Goal: Task Accomplishment & Management: Use online tool/utility

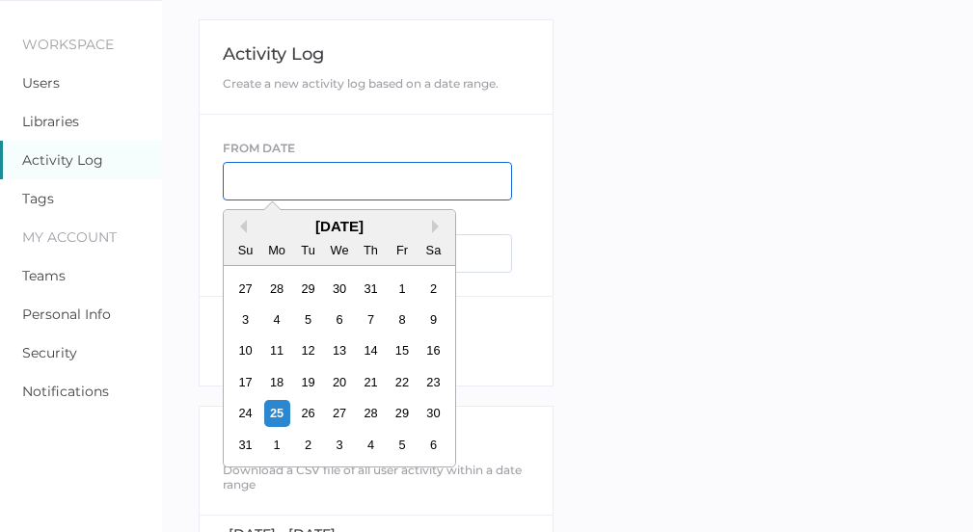
click at [241, 182] on input "text" at bounding box center [367, 181] width 289 height 39
click at [242, 416] on div "24" at bounding box center [245, 413] width 26 height 26
type input "[DATE]"
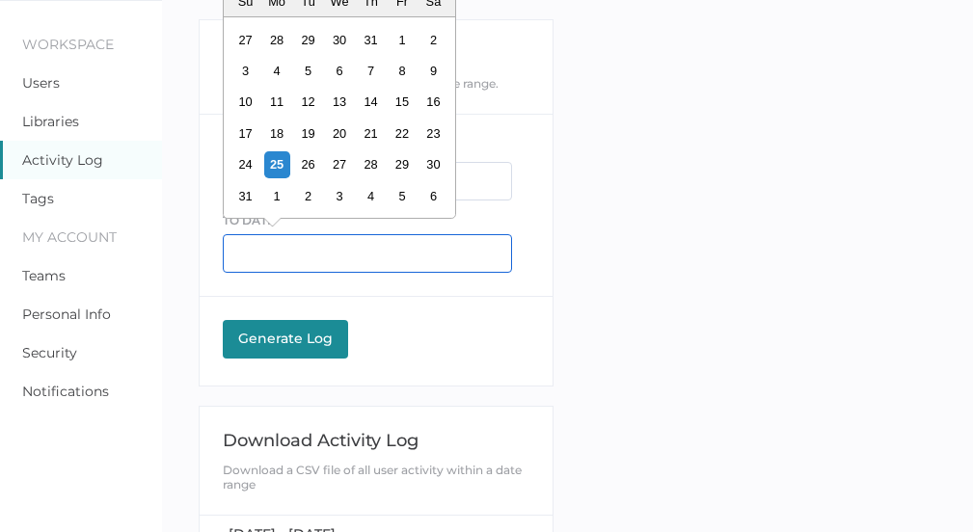
click at [259, 248] on input "text" at bounding box center [367, 253] width 289 height 39
click at [311, 165] on div "26" at bounding box center [308, 164] width 26 height 26
type input "[DATE]"
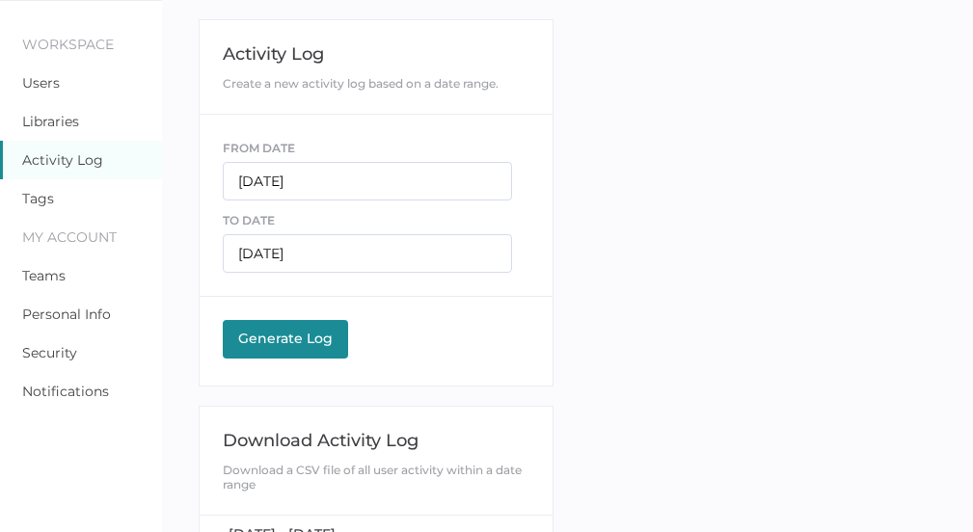
click at [288, 338] on div "Generate Log" at bounding box center [285, 338] width 106 height 17
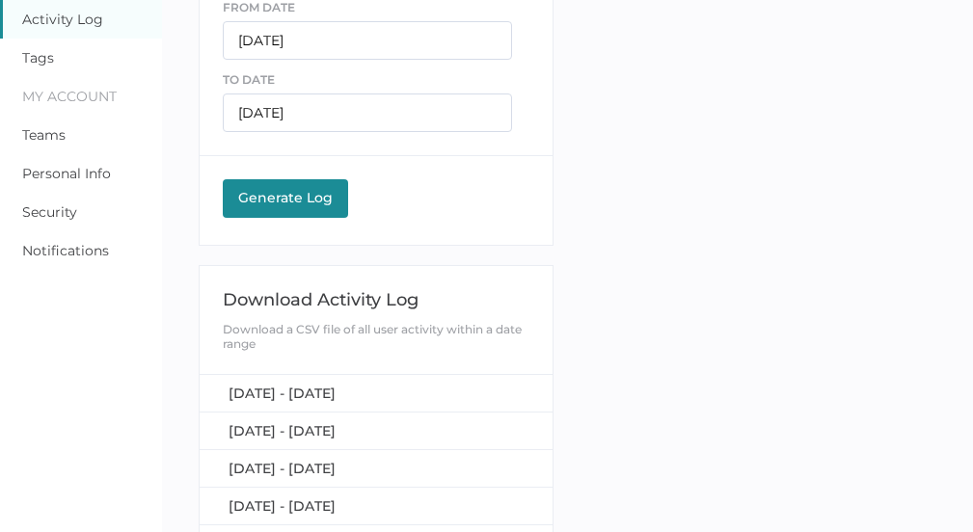
scroll to position [214, 0]
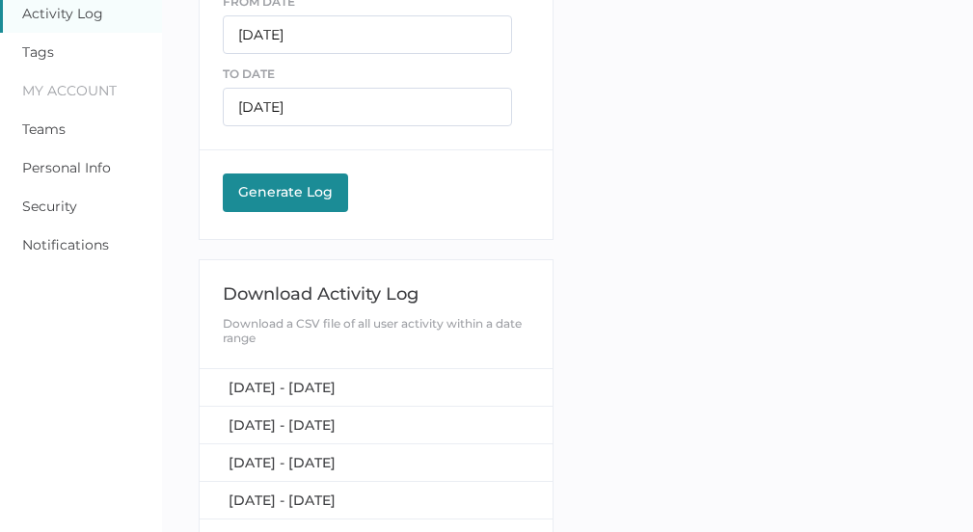
click at [276, 189] on div "Generate Log" at bounding box center [285, 191] width 106 height 17
click at [294, 383] on span "[DATE] - [DATE]" at bounding box center [281, 387] width 107 height 17
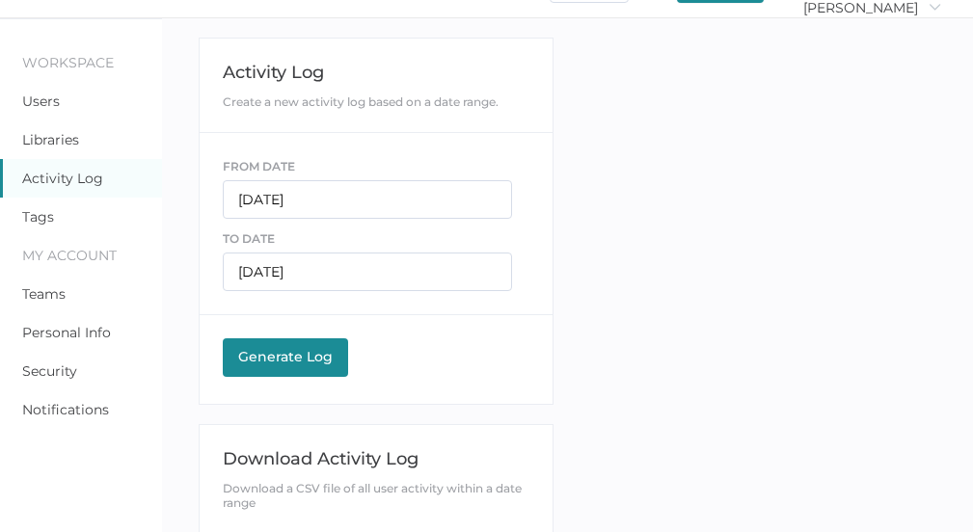
scroll to position [0, 0]
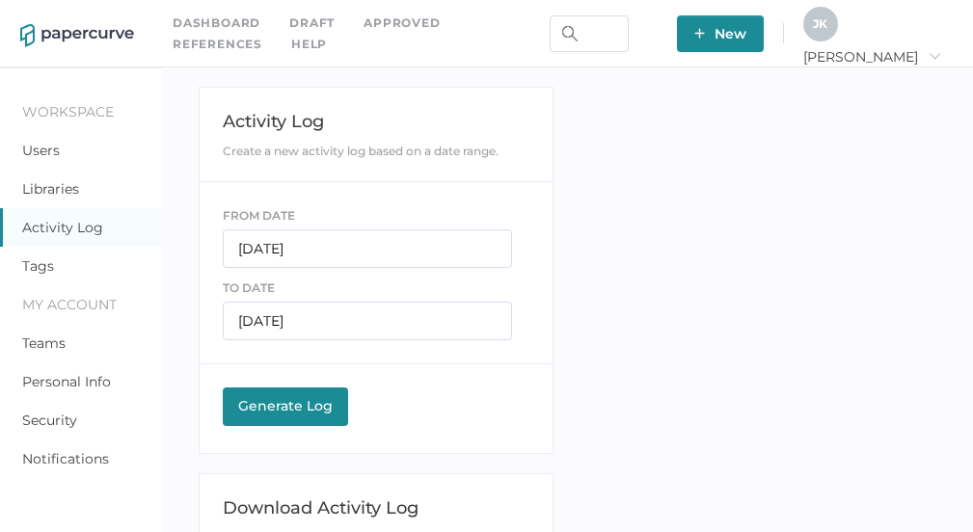
click at [838, 32] on div "J K" at bounding box center [820, 24] width 35 height 35
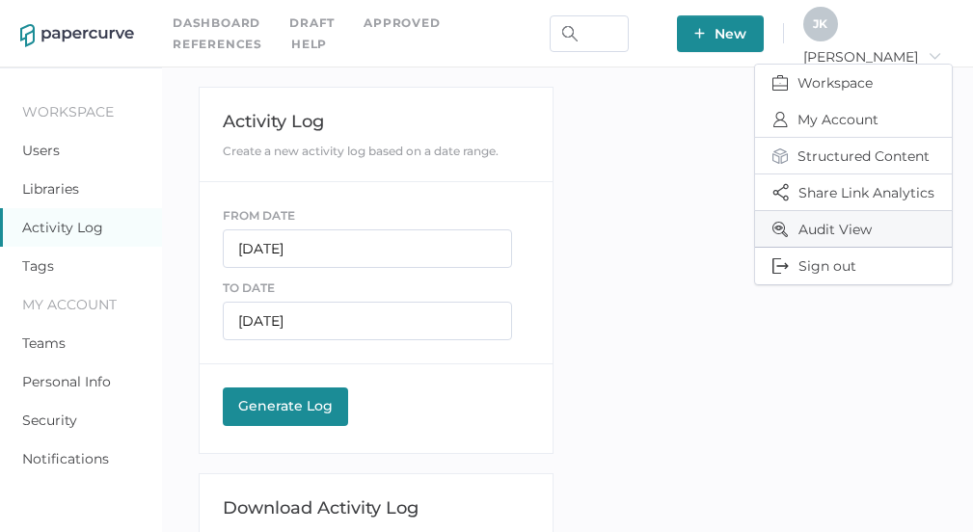
click at [803, 223] on span "Audit View" at bounding box center [853, 229] width 162 height 36
